Goal: Task Accomplishment & Management: Manage account settings

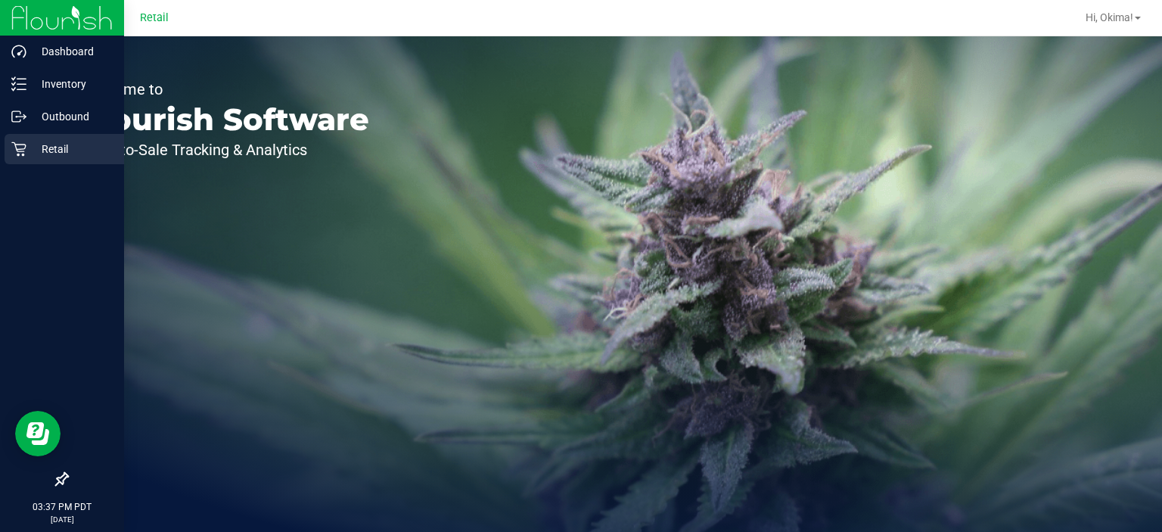
click at [21, 148] on icon at bounding box center [18, 149] width 14 height 14
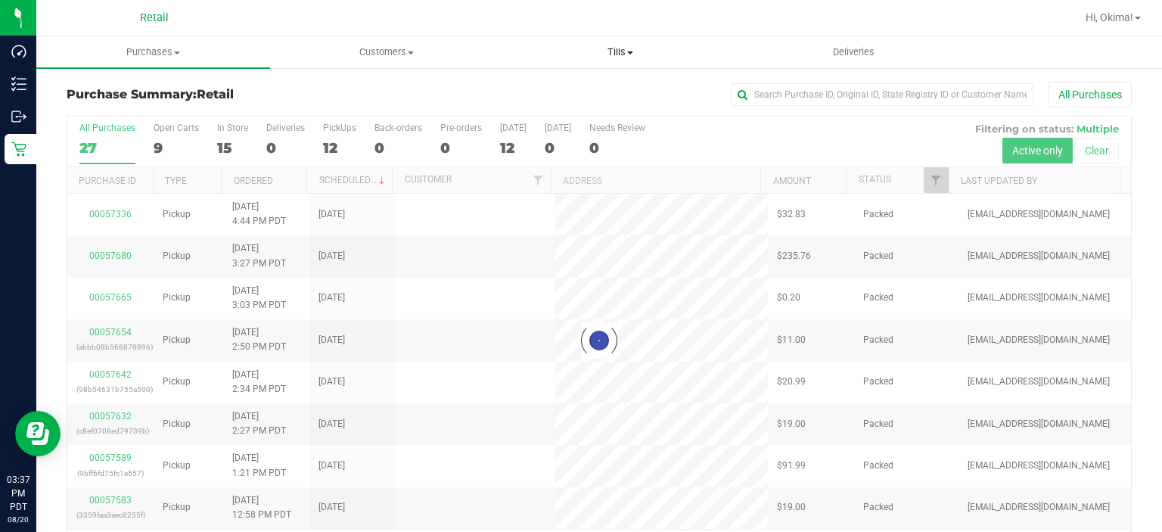
click at [621, 56] on span "Tills" at bounding box center [620, 52] width 232 height 14
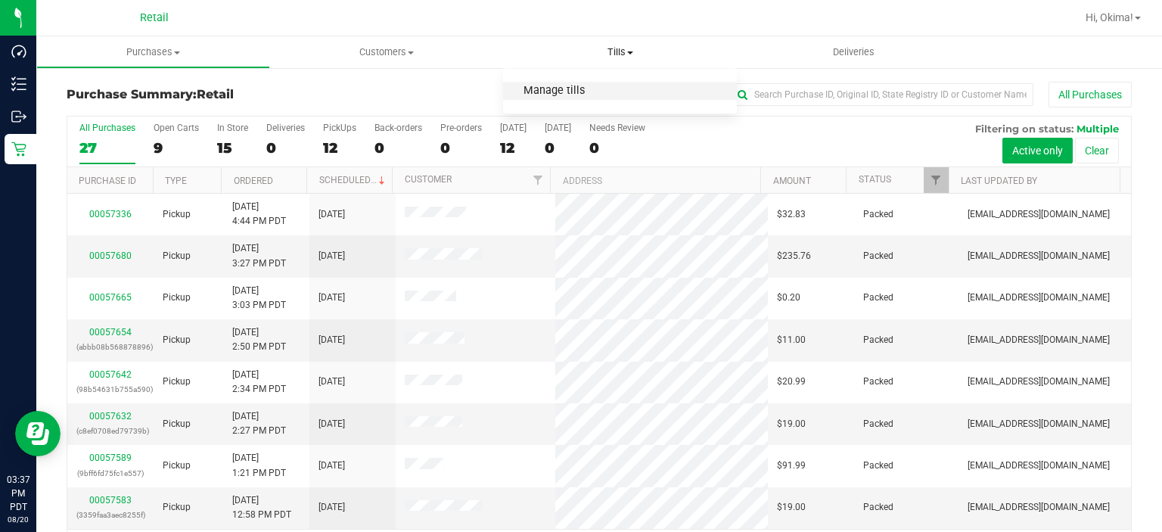
click at [564, 91] on span "Manage tills" at bounding box center [554, 91] width 102 height 13
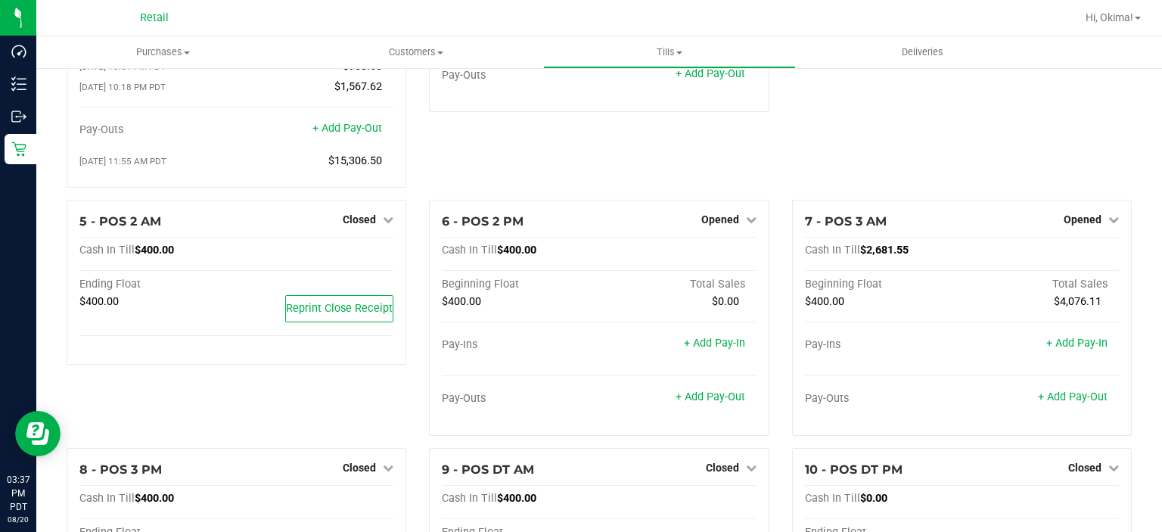
scroll to position [213, 0]
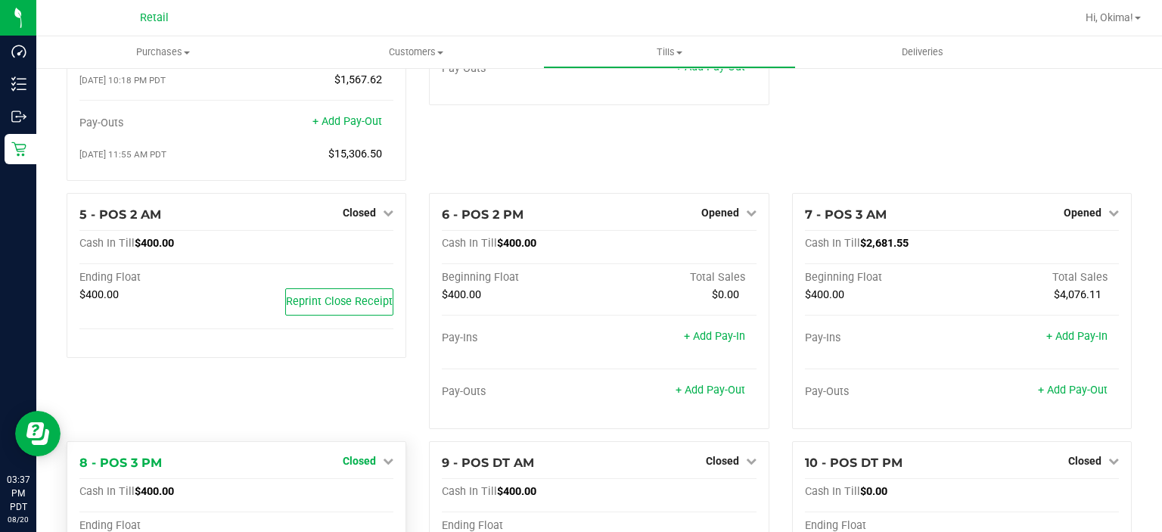
click at [371, 462] on span "Closed" at bounding box center [359, 461] width 33 height 12
click at [353, 496] on link "Open Till" at bounding box center [359, 492] width 40 height 12
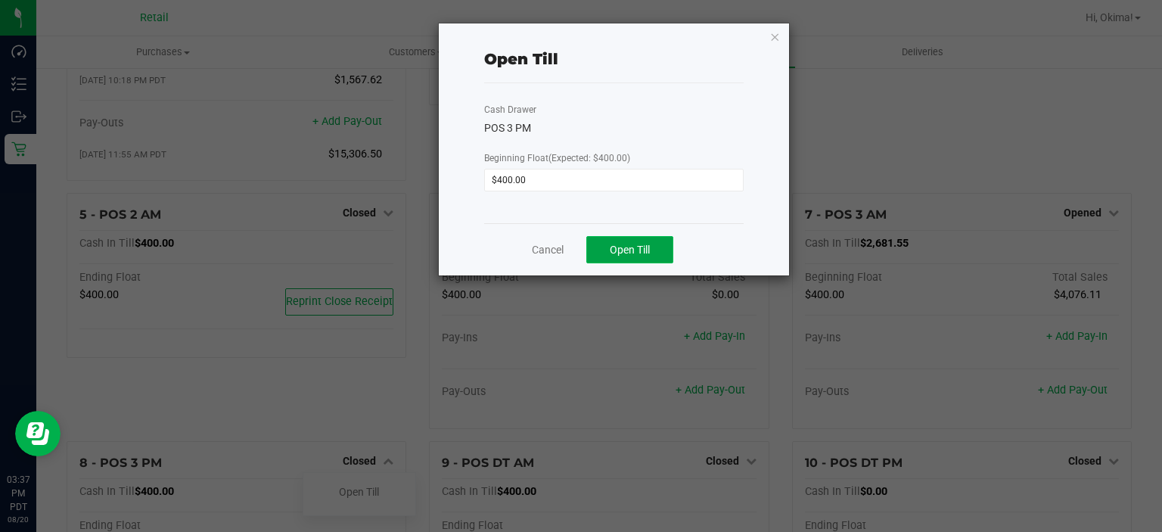
click at [638, 260] on button "Open Till" at bounding box center [629, 249] width 87 height 27
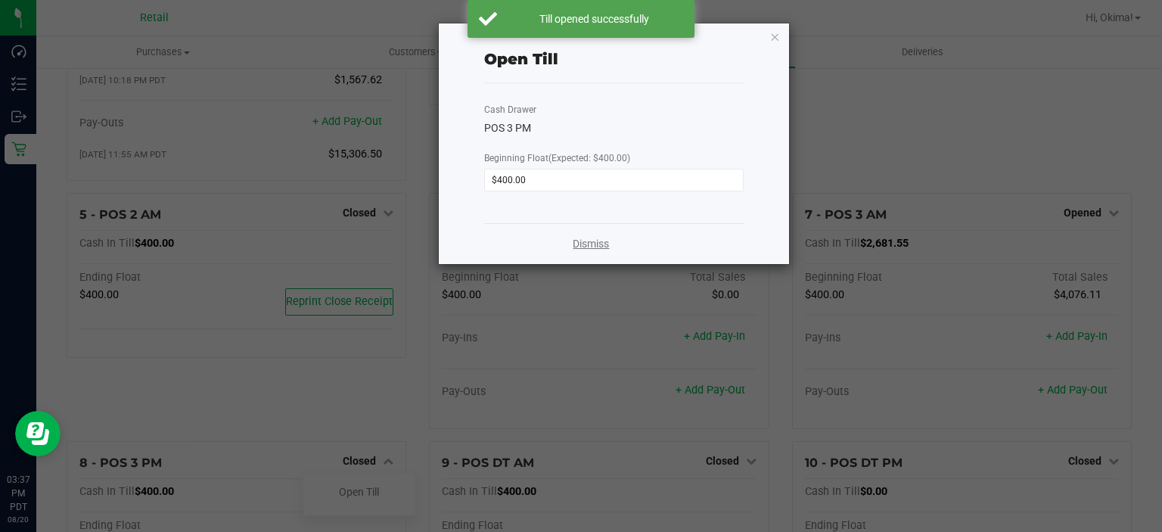
click at [596, 239] on link "Dismiss" at bounding box center [591, 244] width 36 height 16
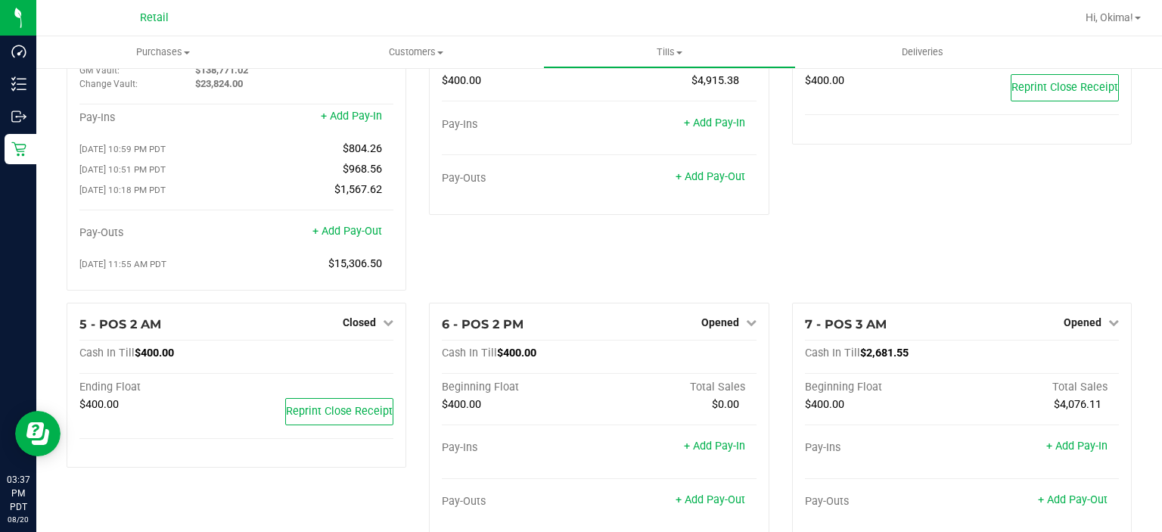
scroll to position [0, 0]
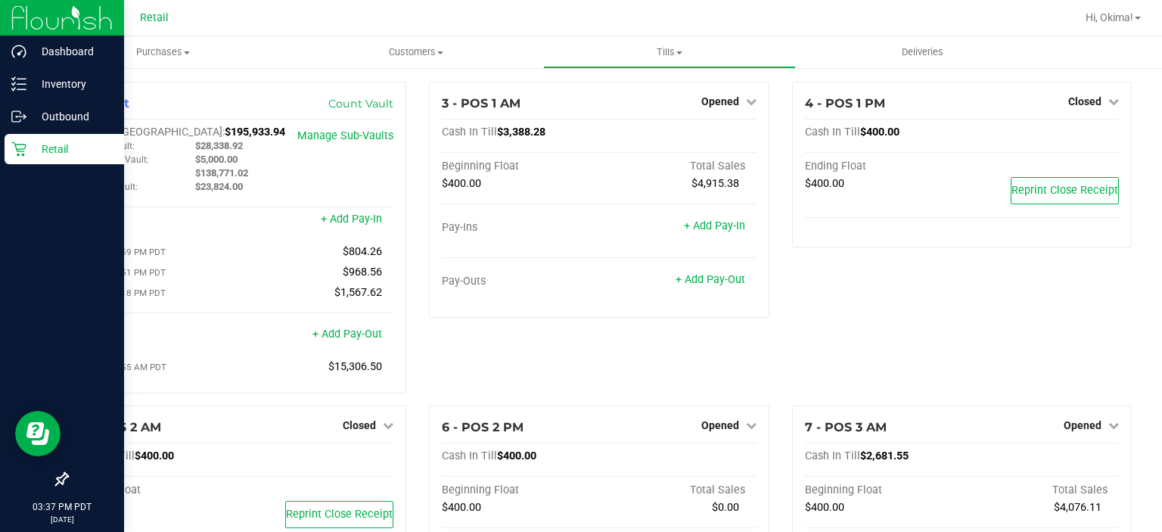
click at [20, 157] on div "Retail" at bounding box center [65, 149] width 120 height 30
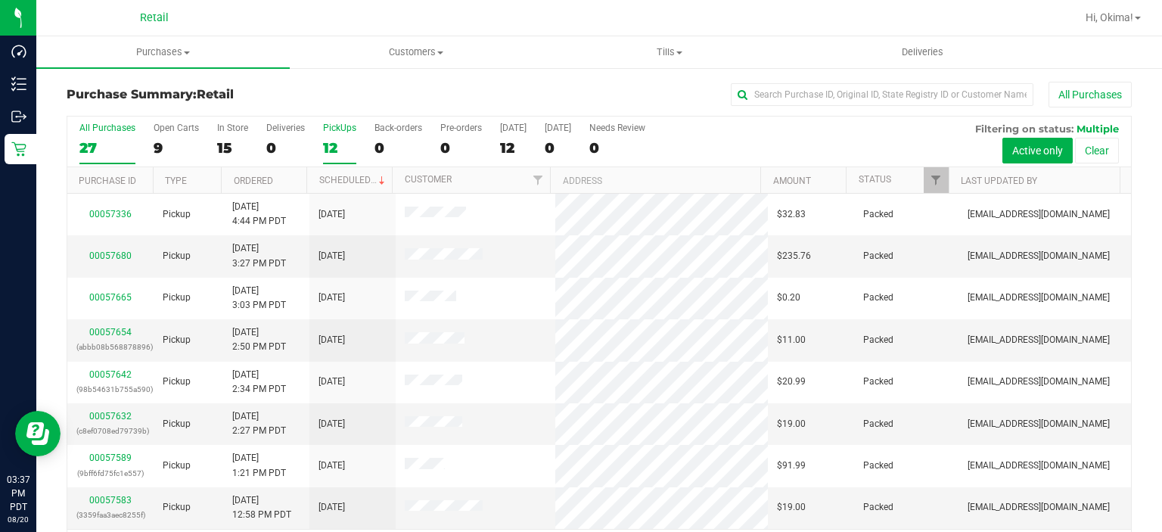
click at [345, 139] on div "12" at bounding box center [339, 147] width 33 height 17
click at [0, 0] on input "PickUps 12" at bounding box center [0, 0] width 0 height 0
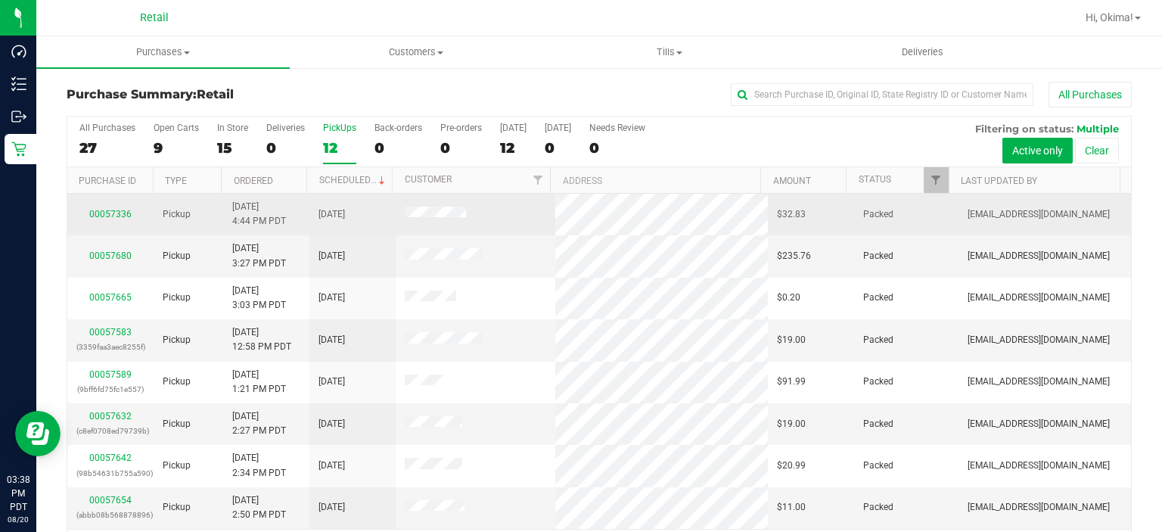
click at [281, 194] on td "[DATE] 4:44 PM PDT" at bounding box center [266, 215] width 86 height 42
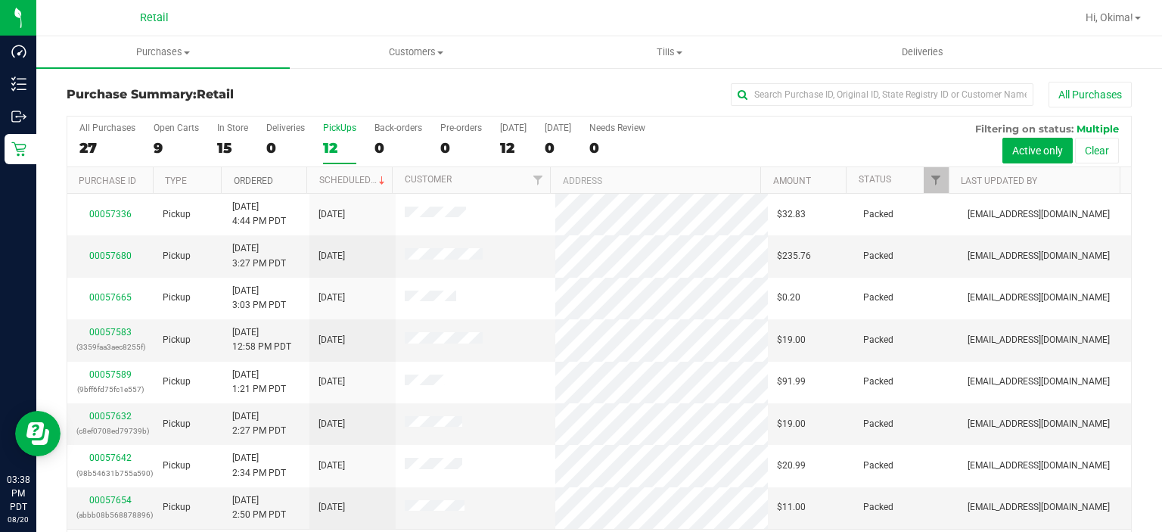
click at [262, 182] on link "Ordered" at bounding box center [253, 181] width 39 height 11
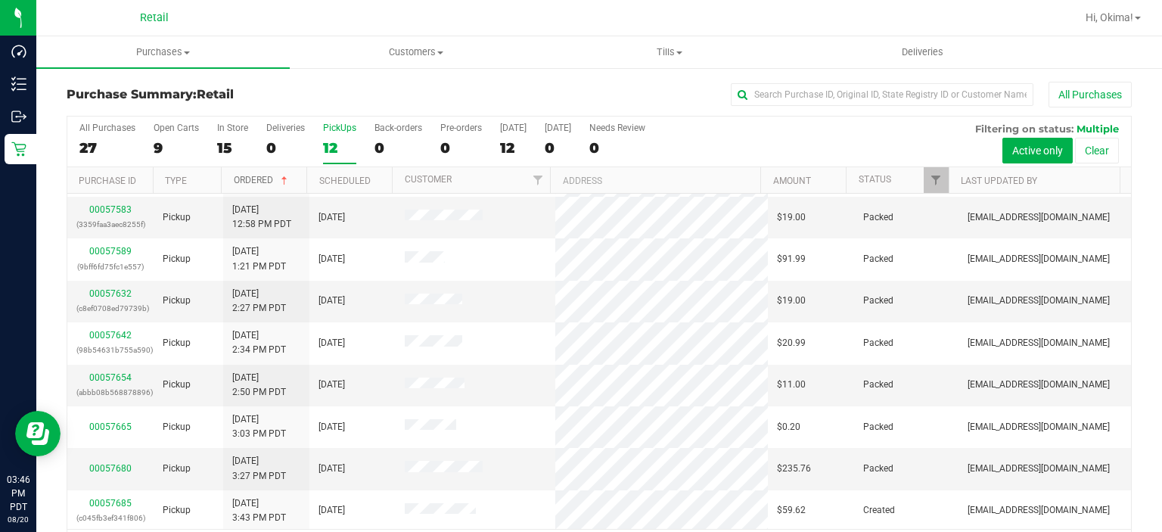
scroll to position [47, 0]
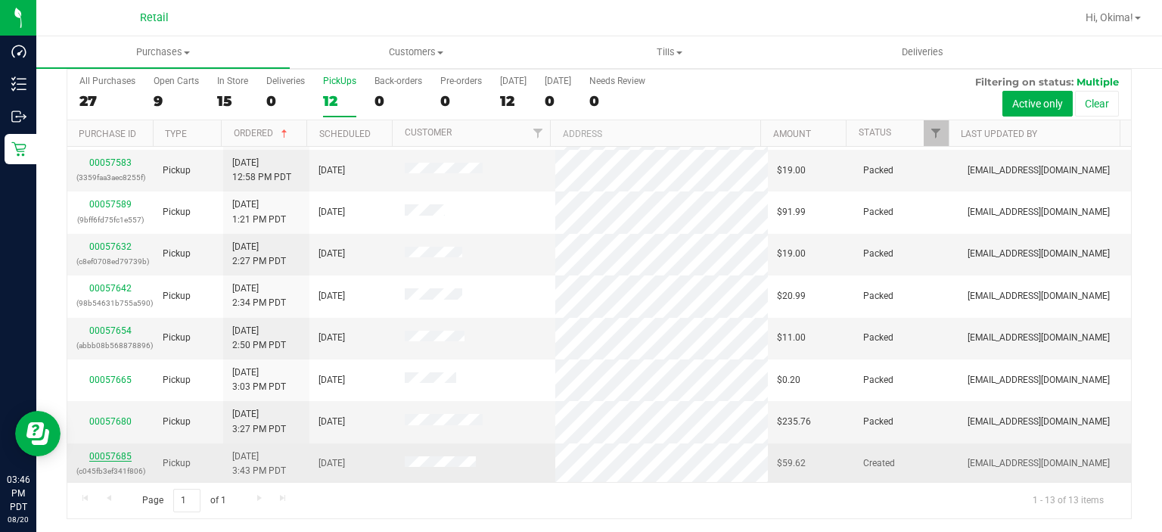
click at [110, 453] on link "00057685" at bounding box center [110, 456] width 42 height 11
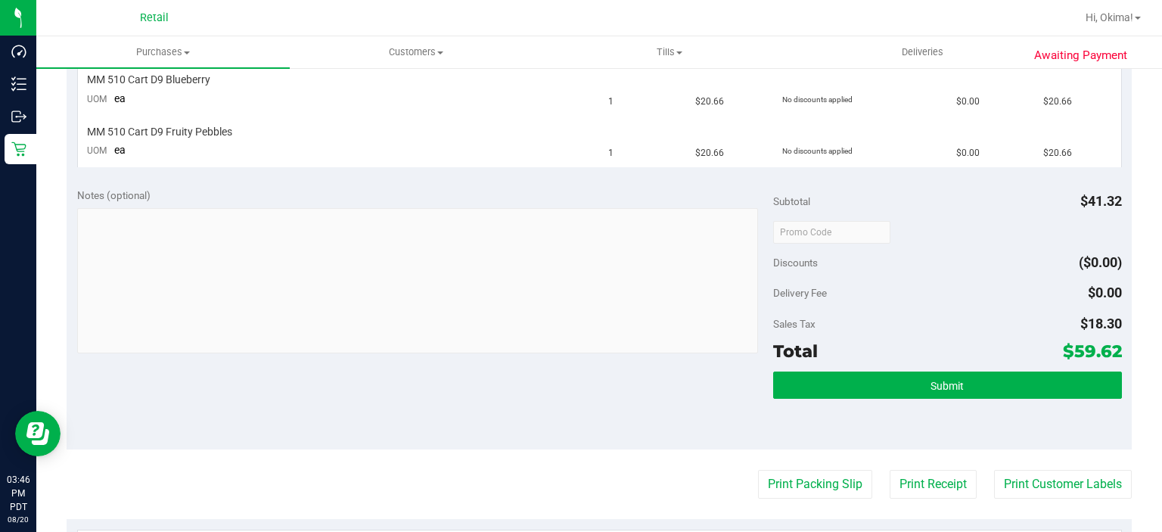
scroll to position [448, 0]
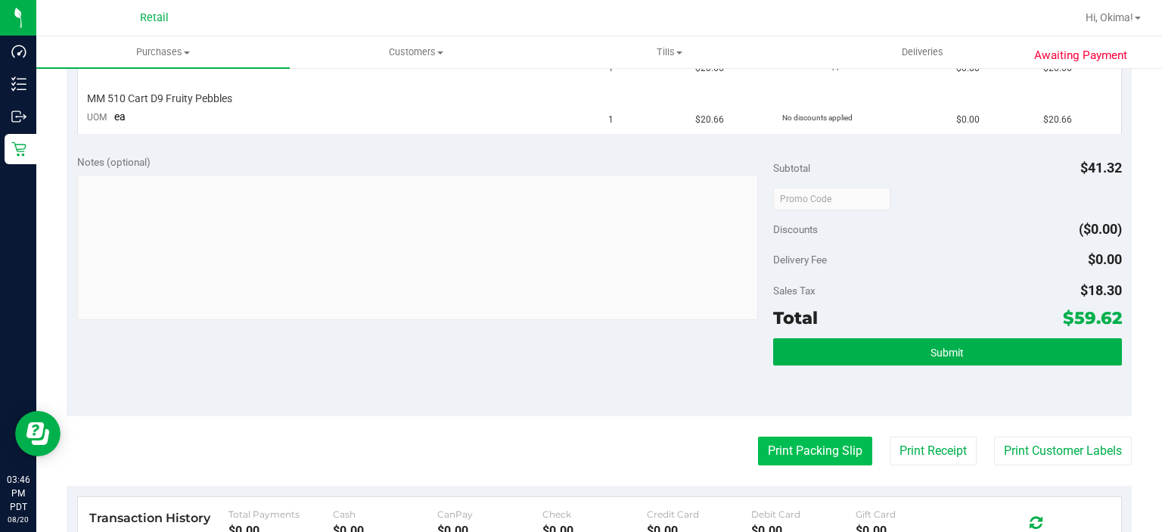
click at [797, 455] on button "Print Packing Slip" at bounding box center [815, 451] width 114 height 29
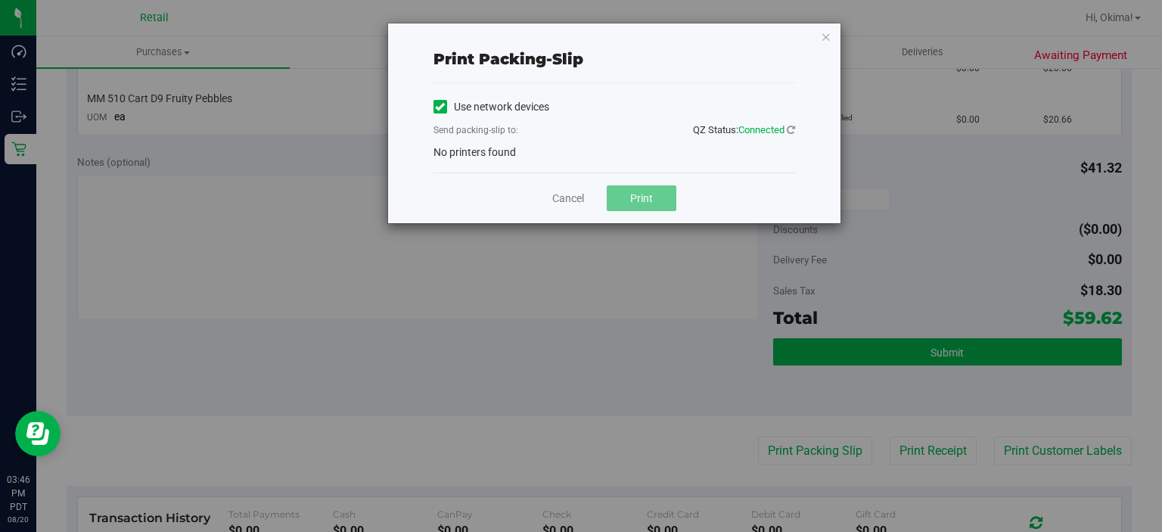
click at [436, 107] on icon at bounding box center [440, 107] width 10 height 0
click at [0, 0] on input "Use network devices" at bounding box center [0, 0] width 0 height 0
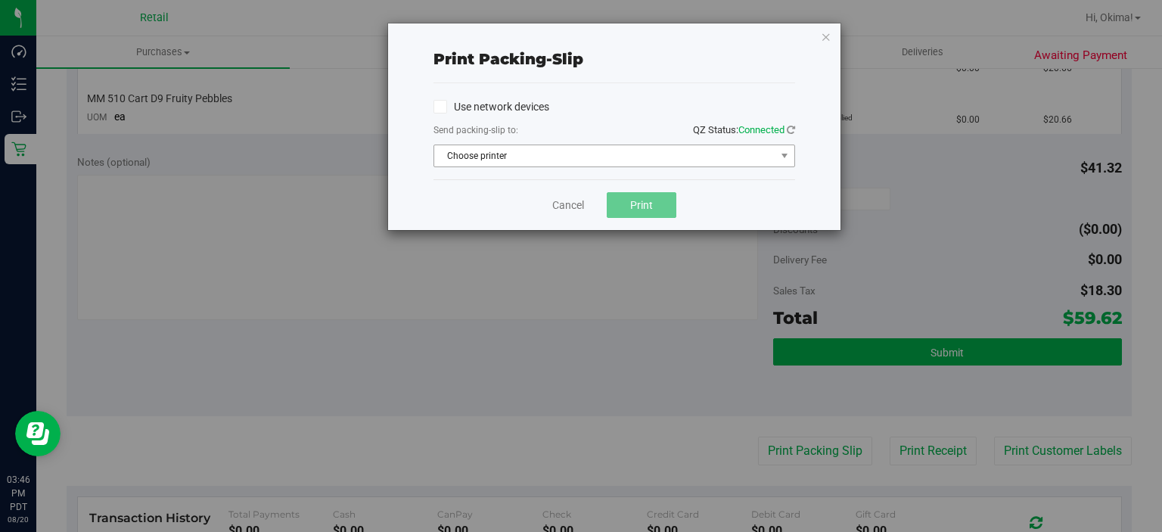
click at [533, 157] on span "Choose printer" at bounding box center [604, 155] width 341 height 21
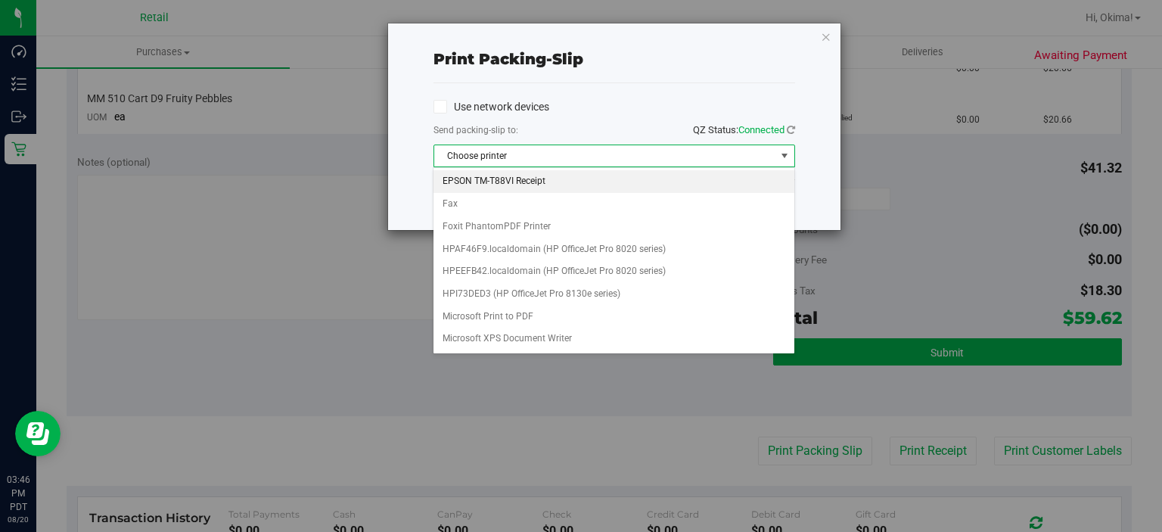
click at [507, 176] on li "EPSON TM-T88VI Receipt" at bounding box center [614, 181] width 360 height 23
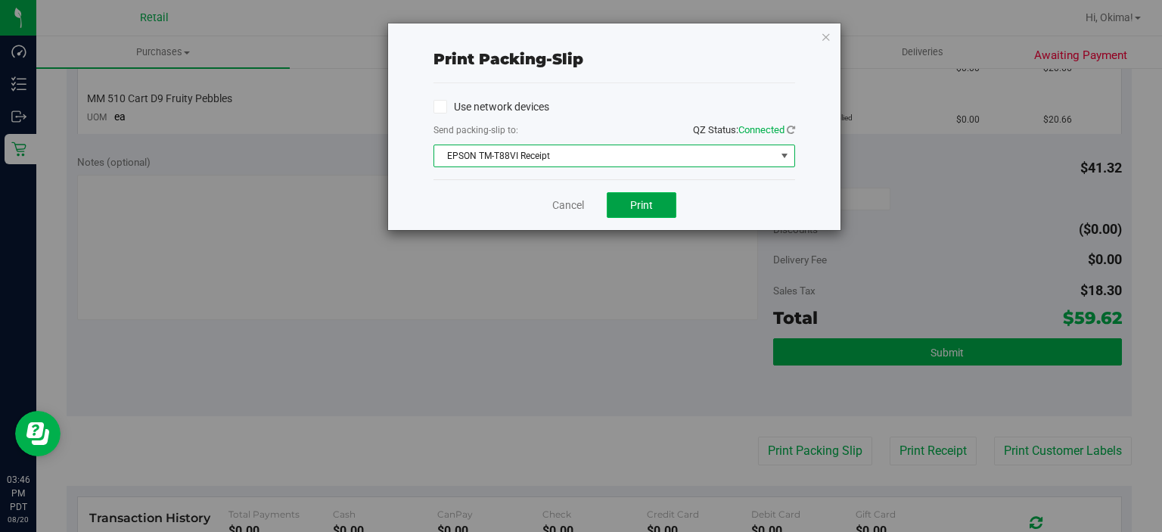
click at [674, 211] on button "Print" at bounding box center [642, 205] width 70 height 26
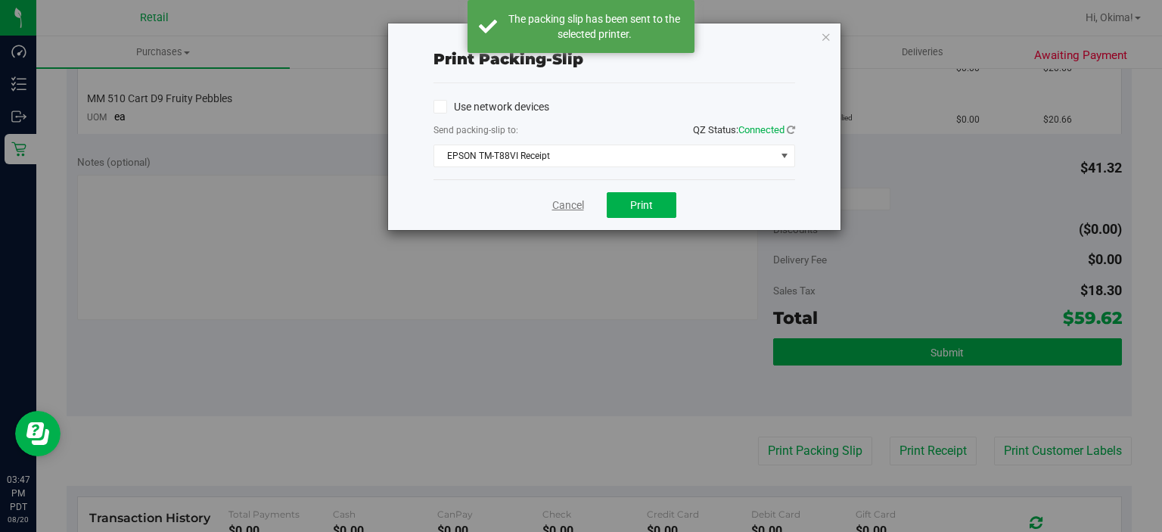
click at [558, 212] on link "Cancel" at bounding box center [568, 205] width 32 height 16
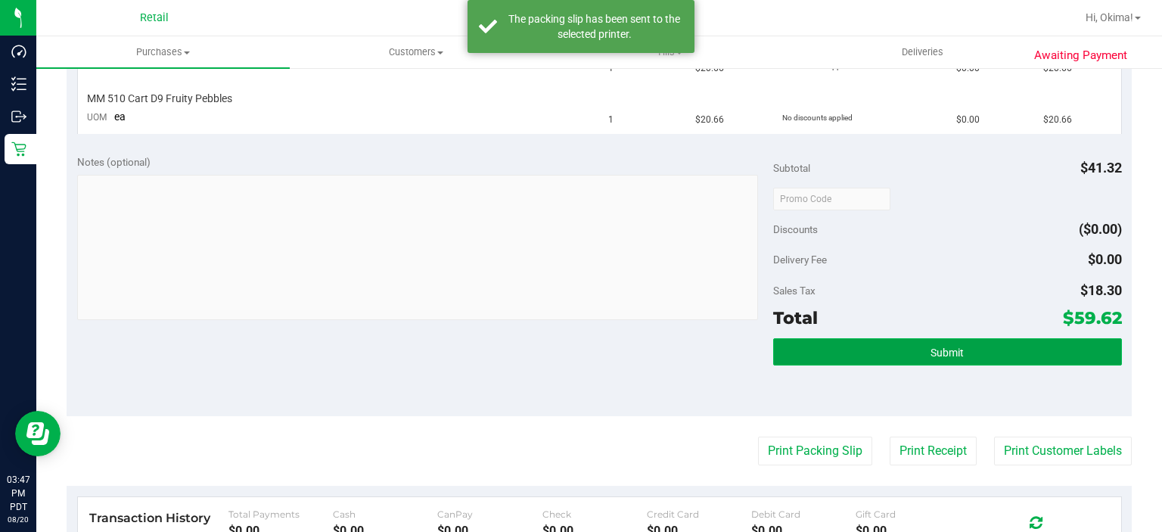
click at [968, 339] on button "Submit" at bounding box center [947, 351] width 348 height 27
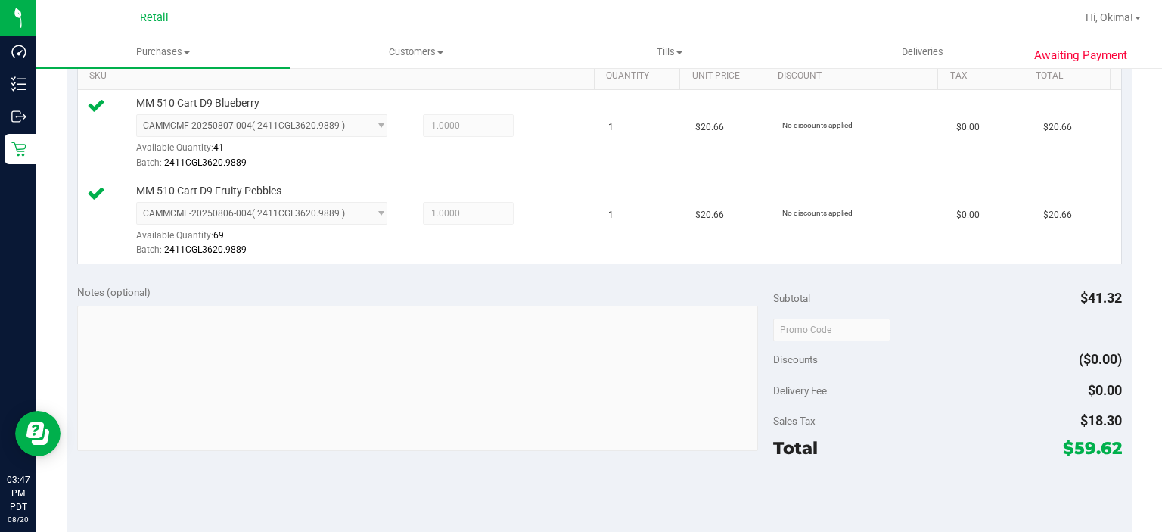
scroll to position [460, 0]
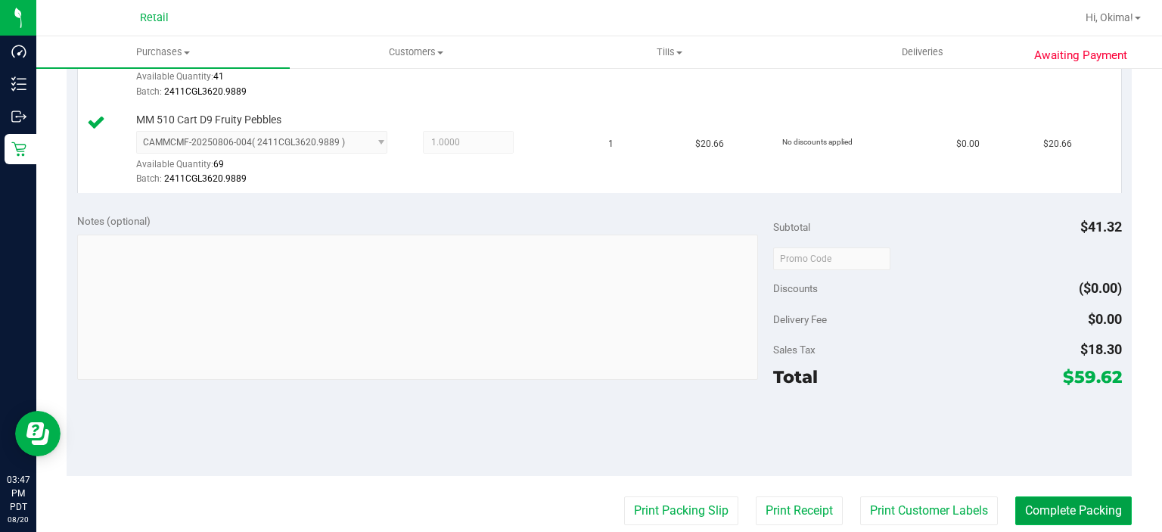
click at [1075, 496] on button "Complete Packing" at bounding box center [1073, 510] width 117 height 29
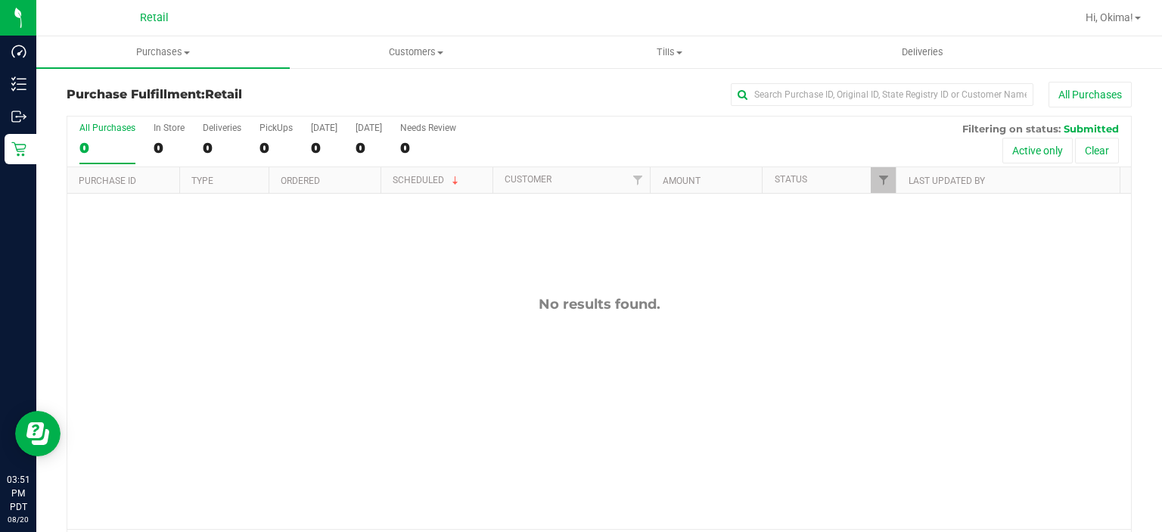
click at [419, 360] on div "No results found." at bounding box center [599, 412] width 1064 height 437
